Goal: Information Seeking & Learning: Learn about a topic

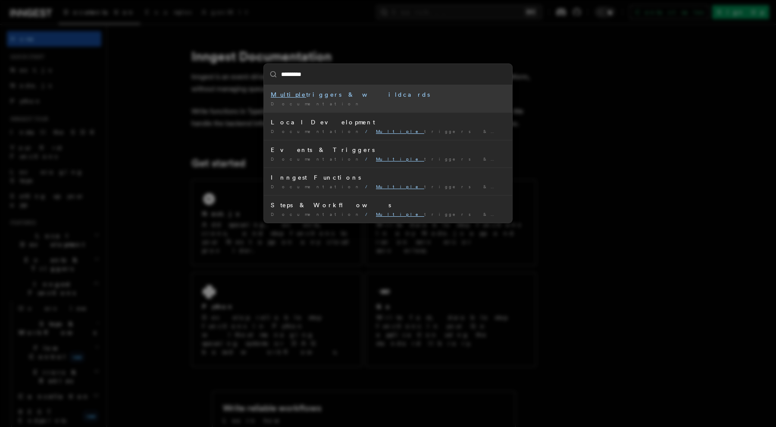
type input "*********"
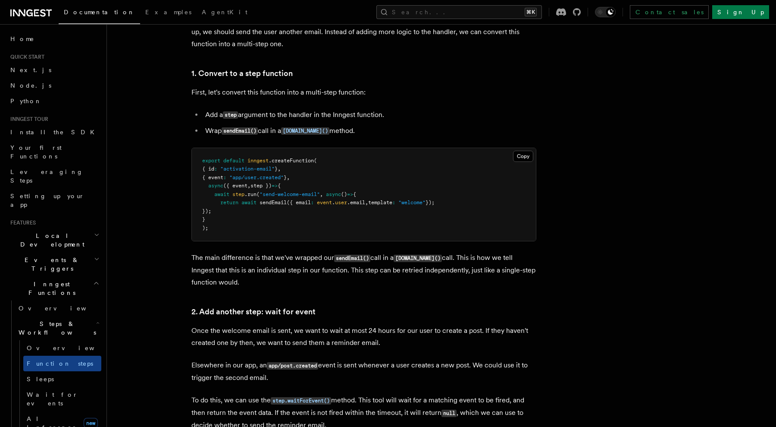
scroll to position [534, 0]
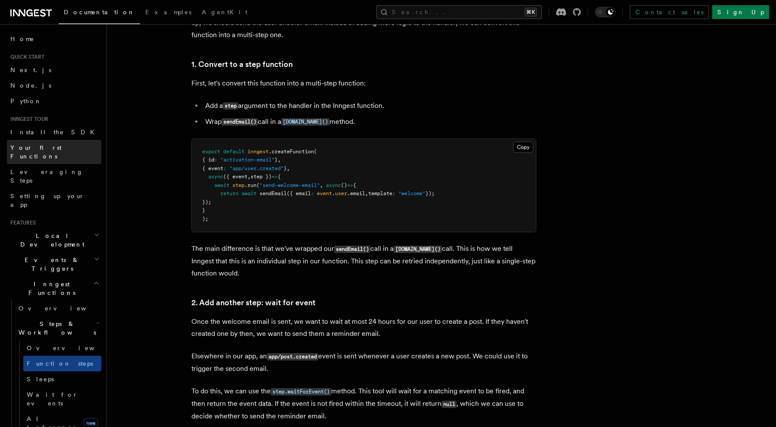
click at [39, 148] on span "Your first Functions" at bounding box center [35, 152] width 51 height 16
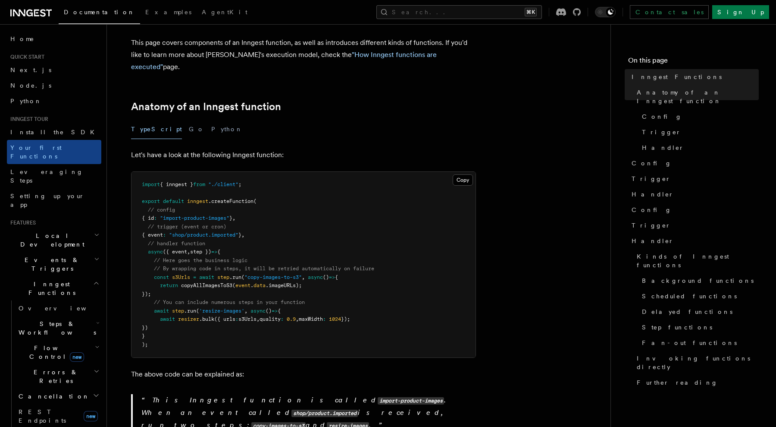
scroll to position [93, 0]
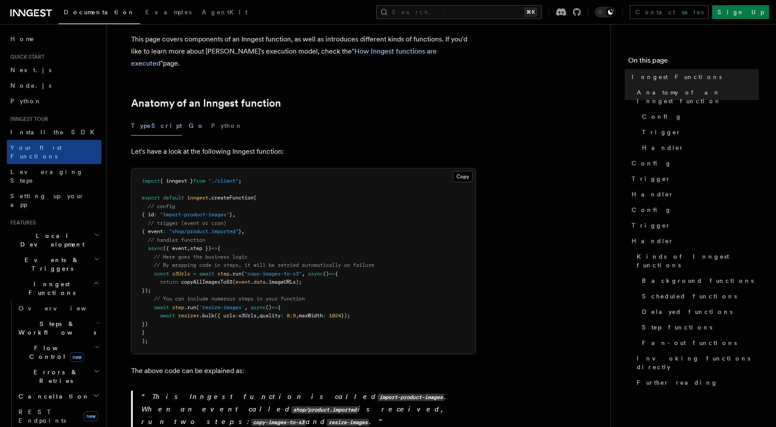
click at [189, 116] on button "Go" at bounding box center [197, 125] width 16 height 19
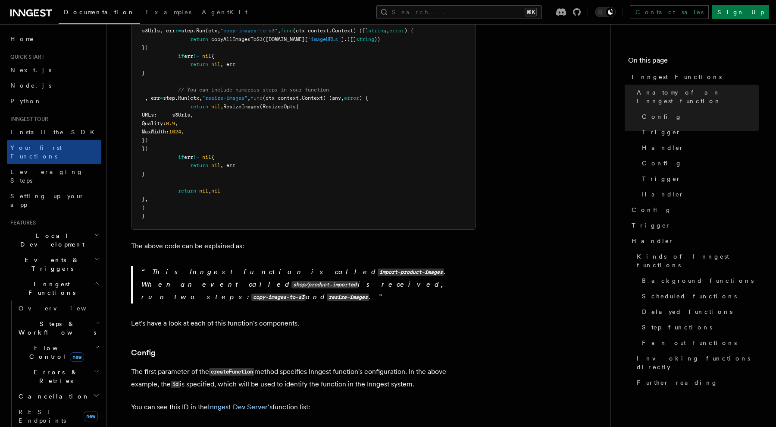
scroll to position [456, 0]
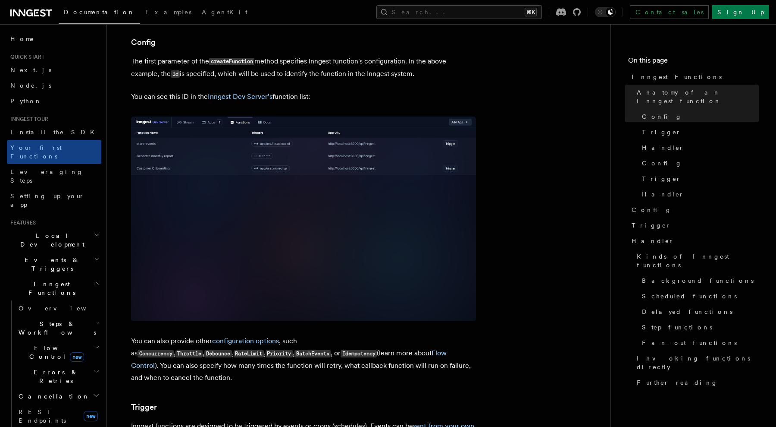
scroll to position [724, 0]
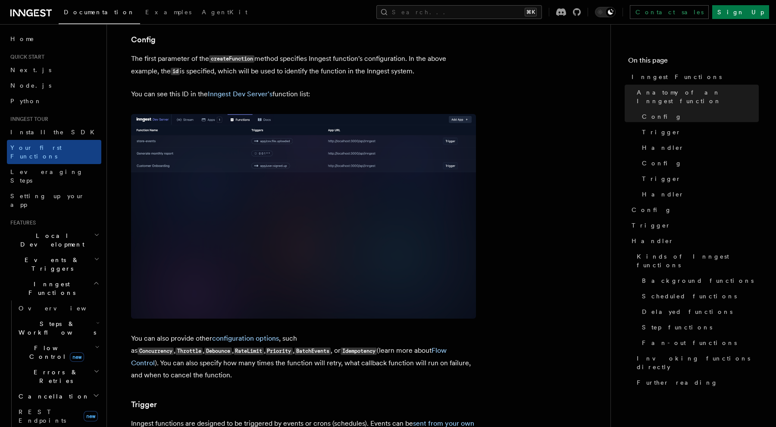
click at [173, 114] on img at bounding box center [303, 216] width 345 height 205
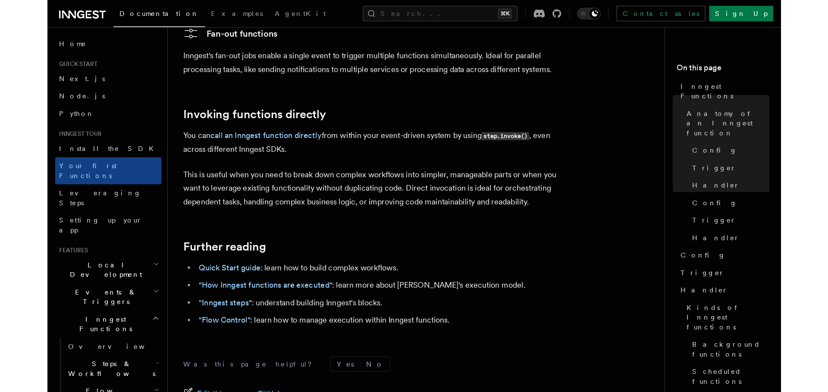
scroll to position [1871, 0]
